Goal: Task Accomplishment & Management: Manage account settings

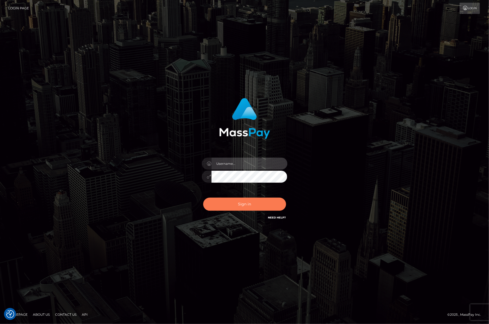
type input "[PERSON_NAME].Silversocial"
click at [236, 203] on button "Sign in" at bounding box center [244, 204] width 83 height 13
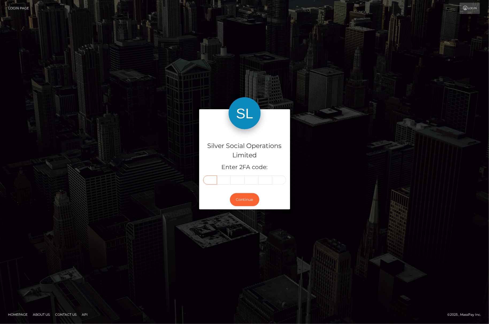
click at [215, 176] on input "text" at bounding box center [210, 180] width 14 height 9
type input "6"
type input "7"
type input "5"
type input "3"
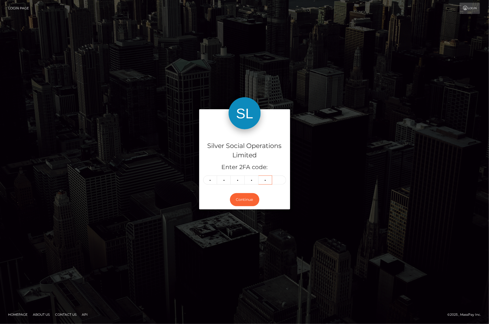
type input "2"
type input "1"
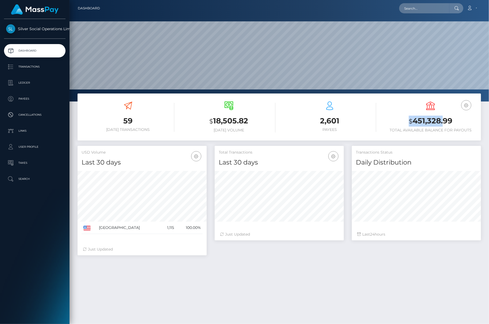
scroll to position [95, 129]
click at [454, 123] on h3 "$ 451,328.99" at bounding box center [430, 121] width 93 height 11
